Goal: Check status: Check status

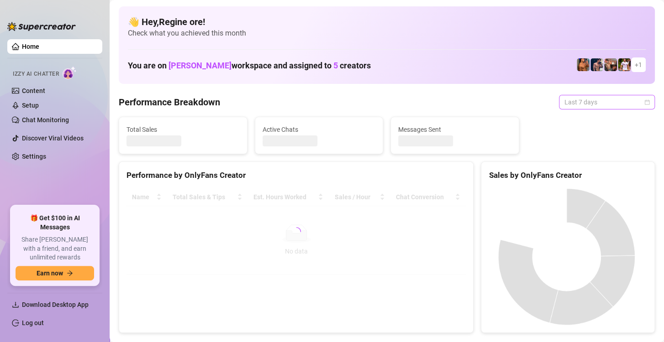
click at [593, 107] on span "Last 7 days" at bounding box center [606, 102] width 85 height 14
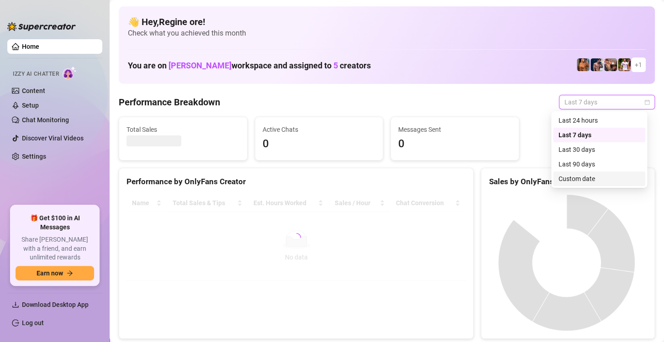
click at [571, 182] on div "Custom date" at bounding box center [598, 179] width 81 height 10
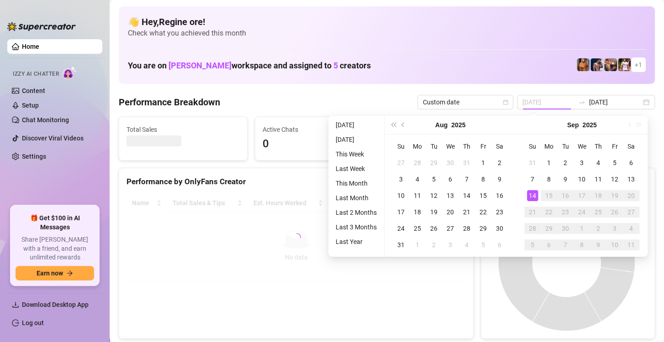
click at [534, 199] on div "14" at bounding box center [532, 195] width 11 height 11
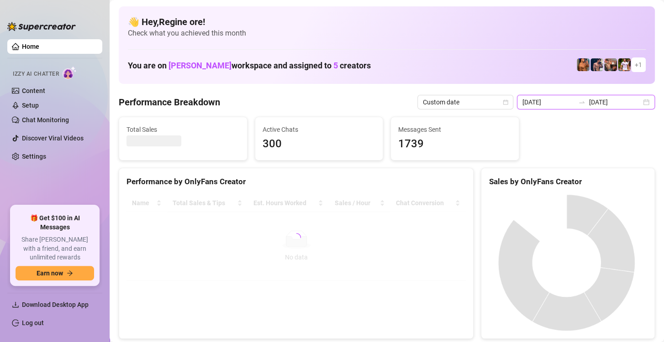
click at [547, 102] on input "[DATE]" at bounding box center [548, 102] width 52 height 10
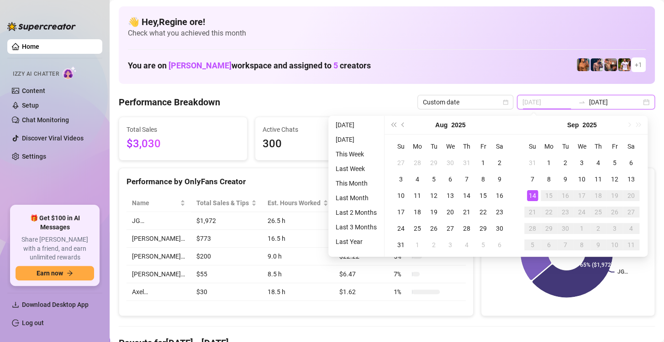
type input "[DATE]"
click at [529, 196] on div "14" at bounding box center [532, 195] width 11 height 11
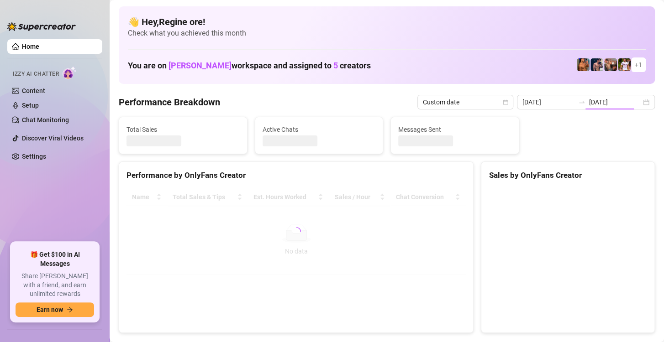
type input "[DATE]"
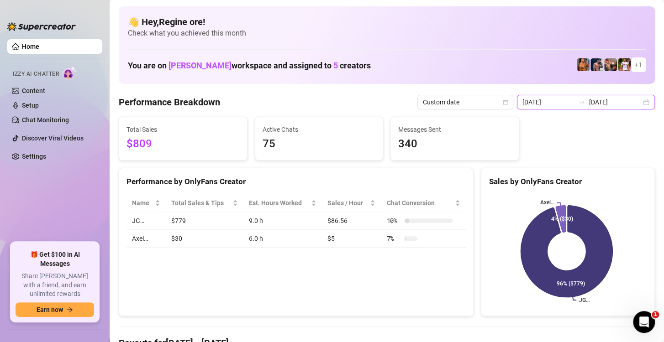
click at [555, 104] on input "[DATE]" at bounding box center [548, 102] width 52 height 10
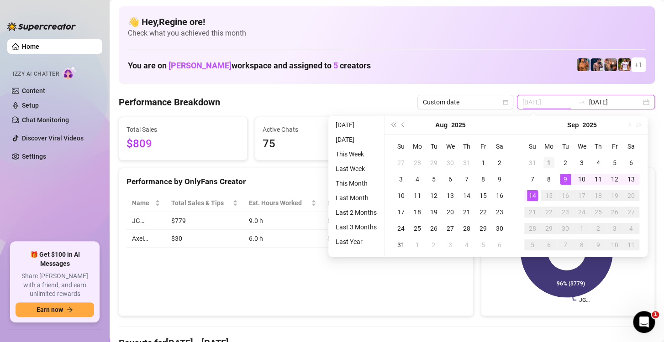
type input "[DATE]"
click at [548, 162] on div "1" at bounding box center [548, 162] width 11 height 11
type input "[DATE]"
click at [530, 195] on div "14" at bounding box center [532, 195] width 11 height 11
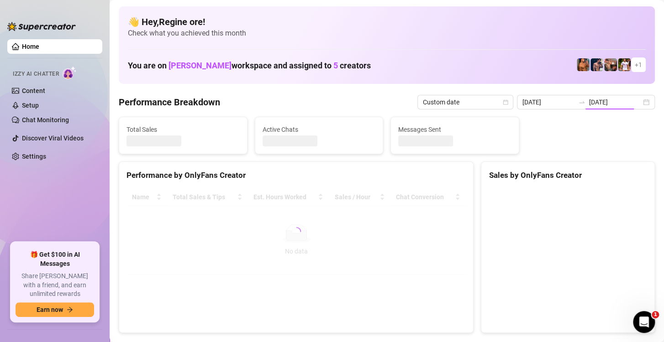
type input "[DATE]"
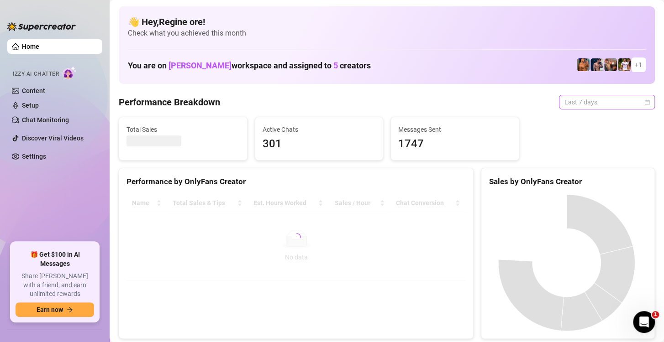
click at [571, 99] on span "Last 7 days" at bounding box center [606, 102] width 85 height 14
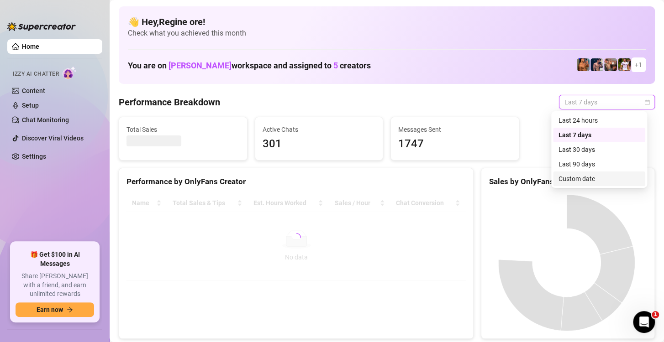
click at [575, 178] on div "Custom date" at bounding box center [598, 179] width 81 height 10
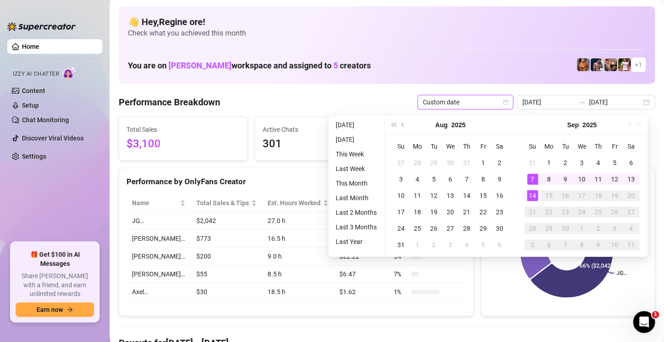
type input "[DATE]"
click at [534, 197] on div "14" at bounding box center [532, 195] width 11 height 11
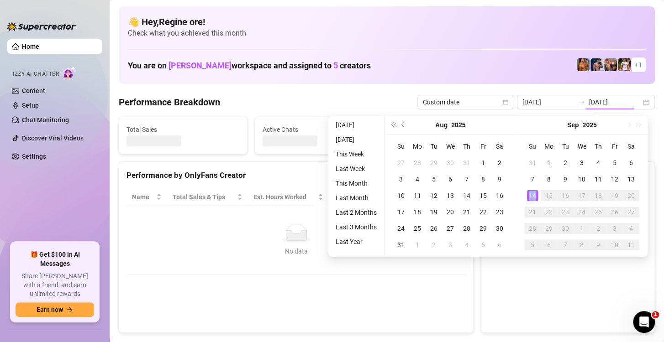
type input "[DATE]"
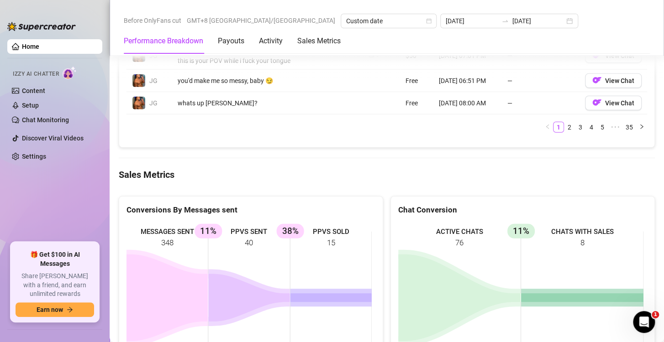
scroll to position [1095, 0]
